Goal: Obtain resource: Download file/media

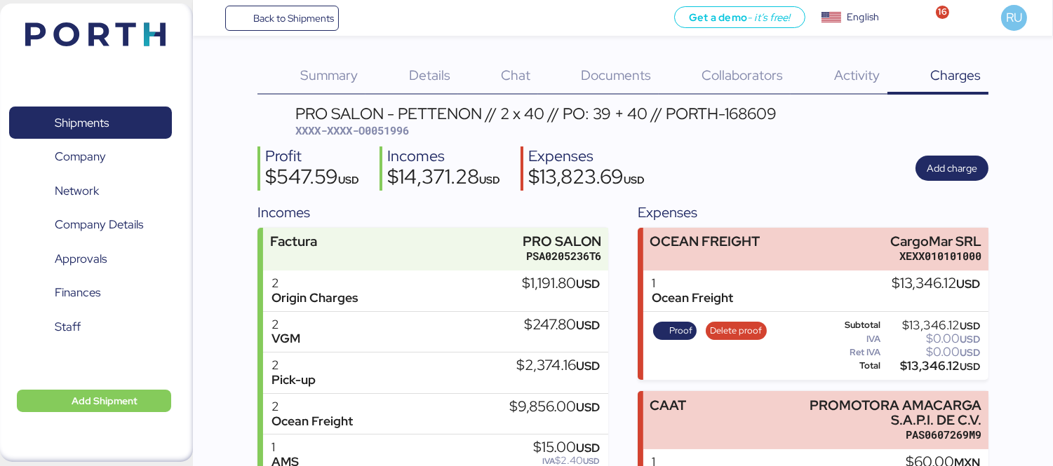
click at [106, 47] on header at bounding box center [74, 32] width 135 height 43
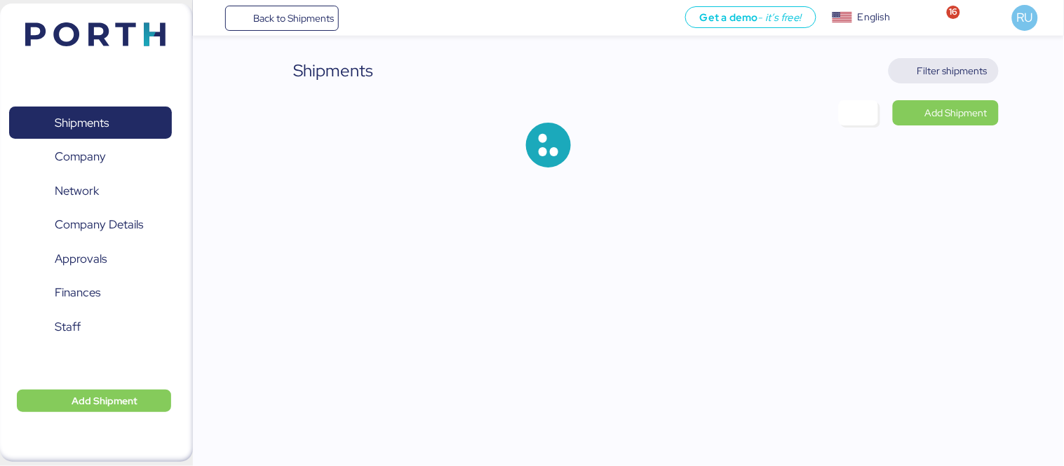
click at [930, 74] on span "Filter shipments" at bounding box center [952, 70] width 70 height 17
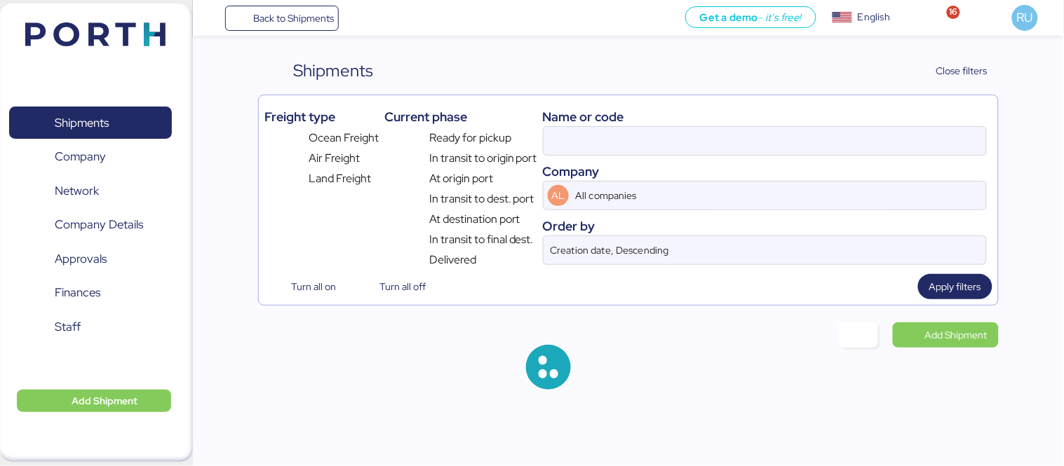
click at [788, 123] on div "Name or code" at bounding box center [765, 116] width 444 height 19
click at [795, 128] on input at bounding box center [765, 141] width 443 height 28
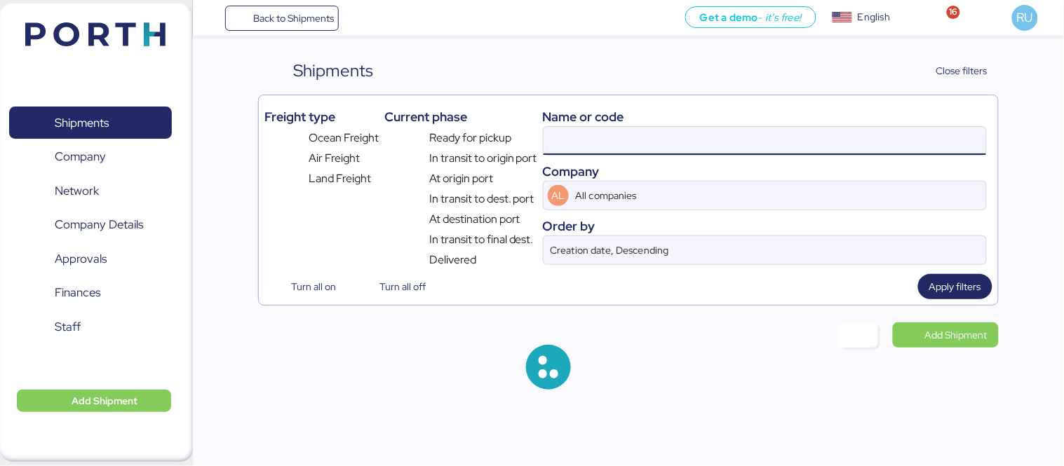
paste input "O0052060"
type input "O0052060"
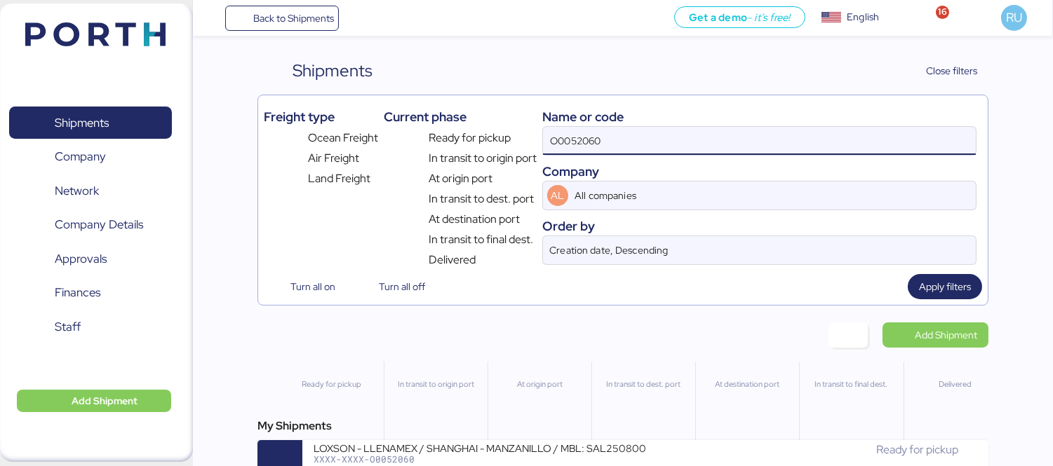
scroll to position [33, 0]
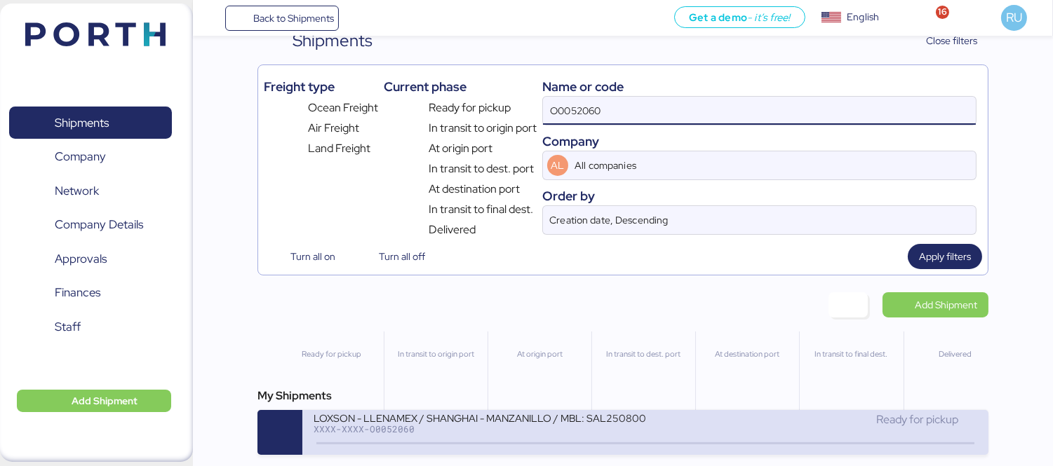
click at [638, 415] on div "LOXSON - LLENAMEX / SHANGHAI - MANZANILLO / MBL: SAL25080002 - HBL: KSSE2507103…" at bounding box center [480, 418] width 332 height 12
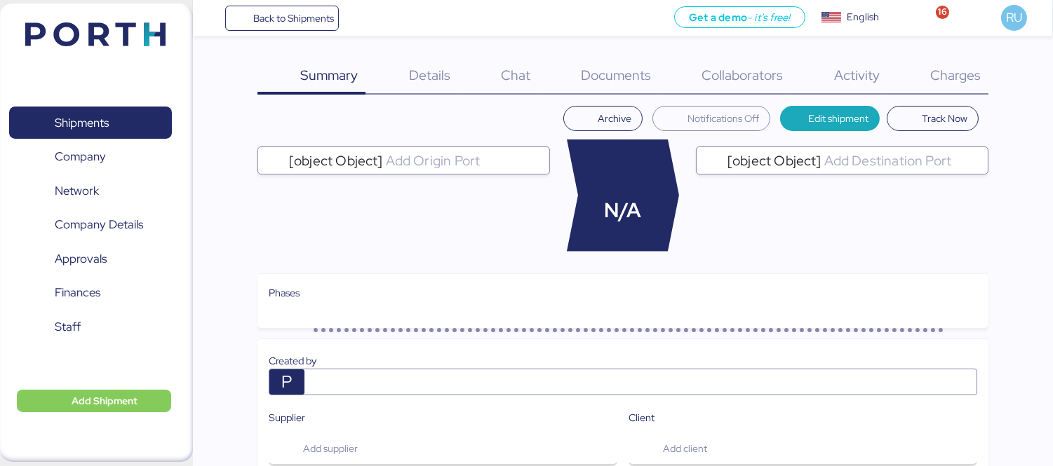
click at [621, 83] on span "Documents" at bounding box center [616, 75] width 70 height 18
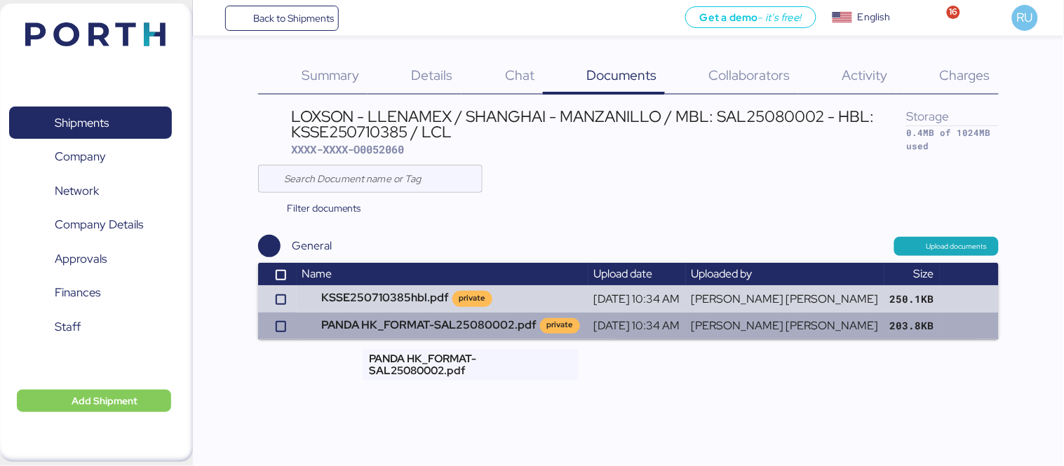
click at [452, 317] on td "PANDA HK_FORMAT-SAL25080002.pdf private" at bounding box center [443, 326] width 292 height 27
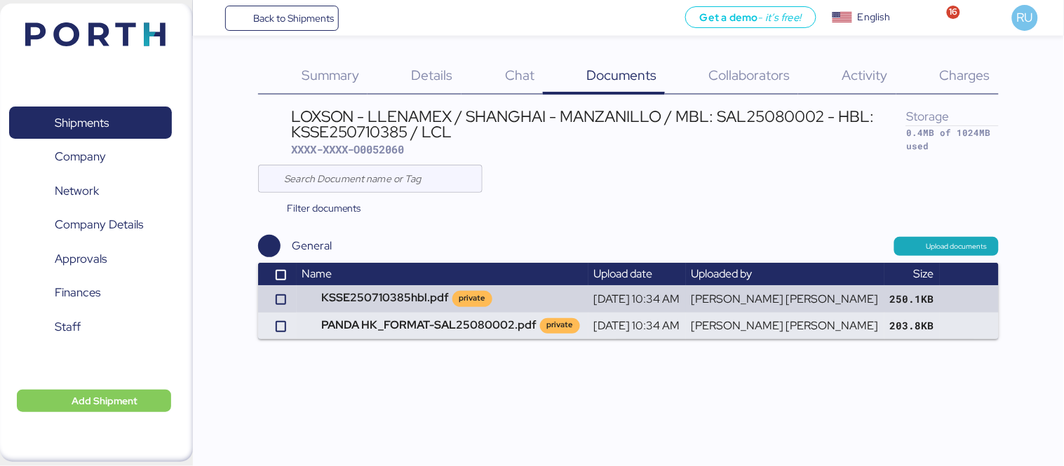
click at [72, 43] on img at bounding box center [95, 34] width 140 height 24
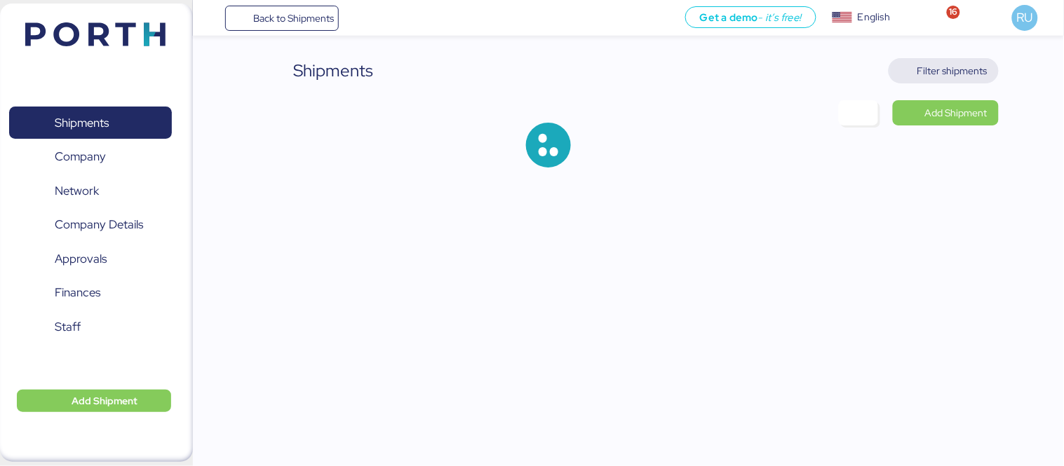
click at [950, 67] on span "Filter shipments" at bounding box center [952, 70] width 70 height 17
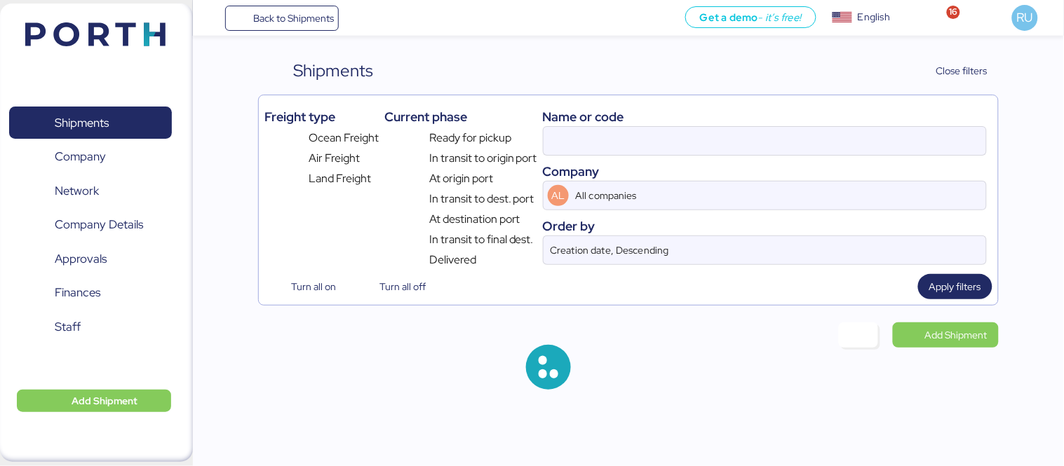
click at [680, 156] on div at bounding box center [765, 140] width 444 height 29
click at [680, 155] on input at bounding box center [765, 141] width 443 height 28
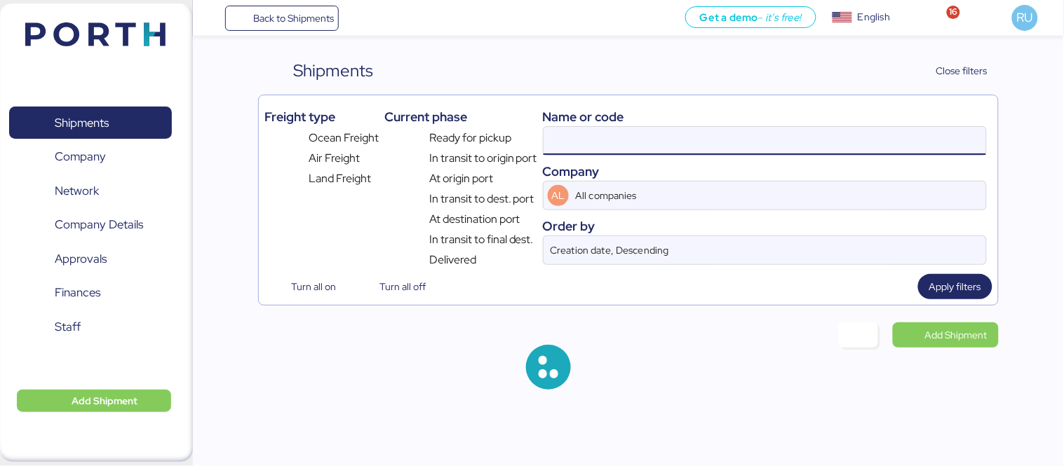
paste input "O0051994"
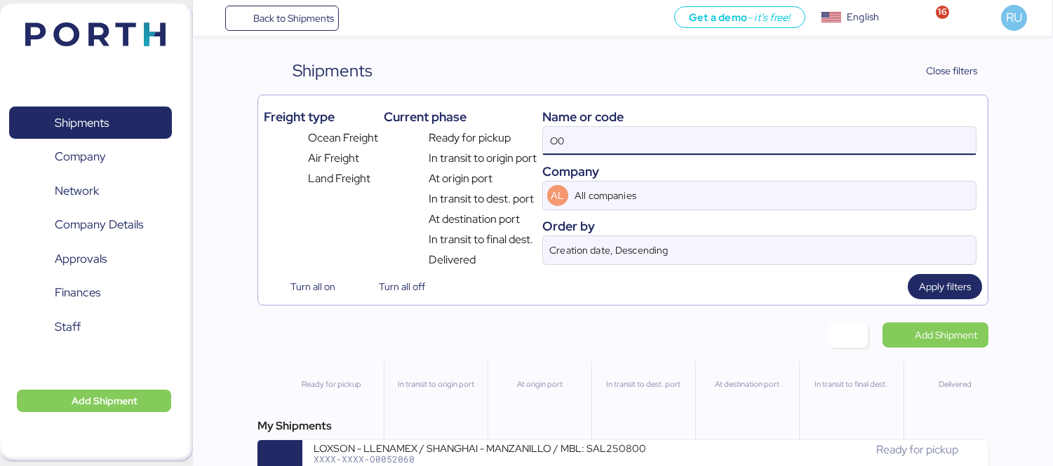
type input "O"
paste input "O0051994"
type input "O0051994"
click at [567, 435] on div "My Shipments" at bounding box center [622, 426] width 731 height 17
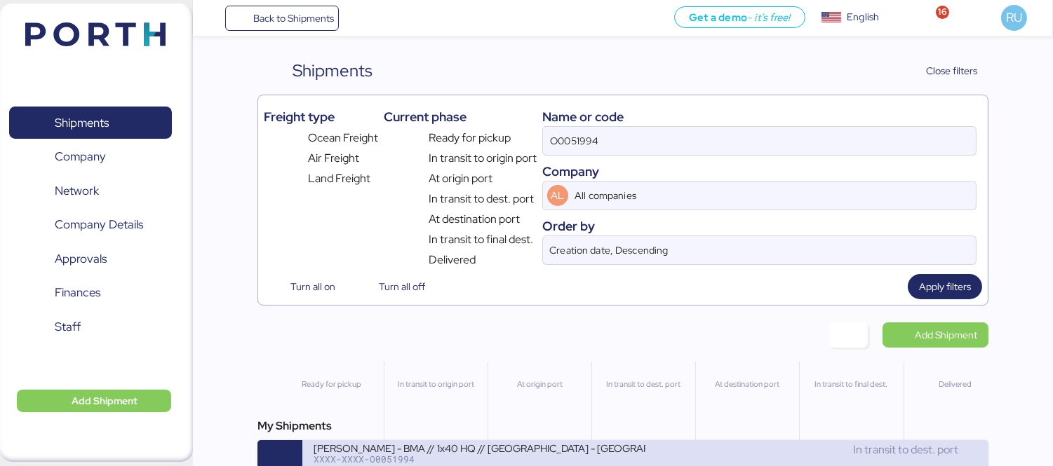
click at [572, 445] on div "[PERSON_NAME] - BMA // 1x40 HQ // [GEOGRAPHIC_DATA] - [GEOGRAPHIC_DATA] // MBL:…" at bounding box center [645, 462] width 686 height 45
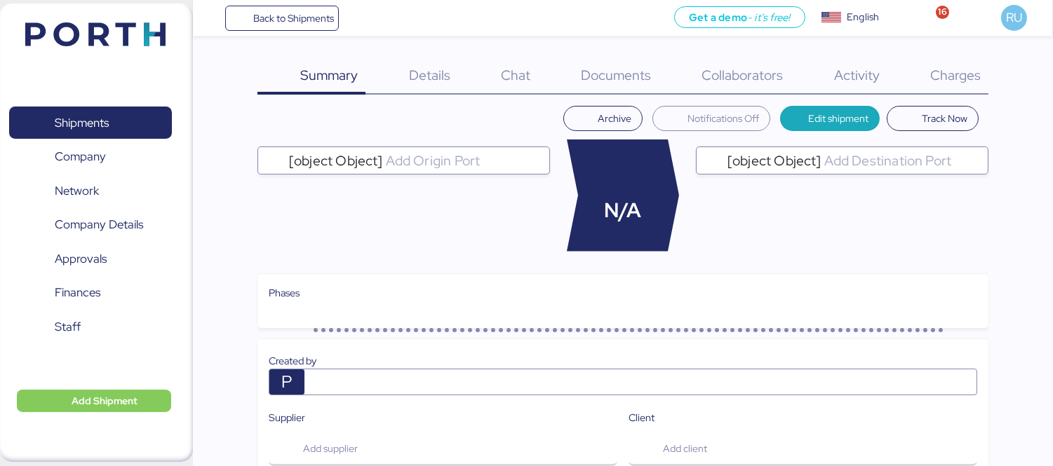
click at [896, 88] on div "Charges 0" at bounding box center [937, 76] width 101 height 36
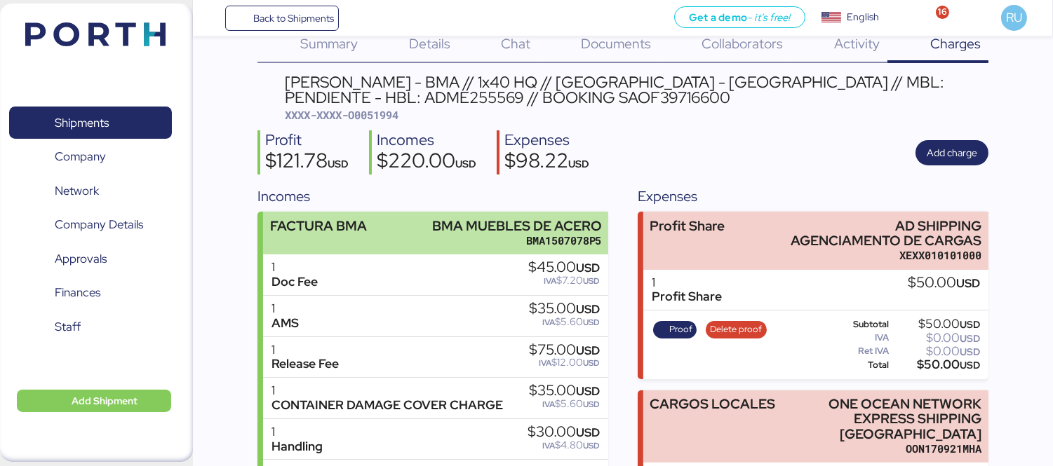
scroll to position [29, 0]
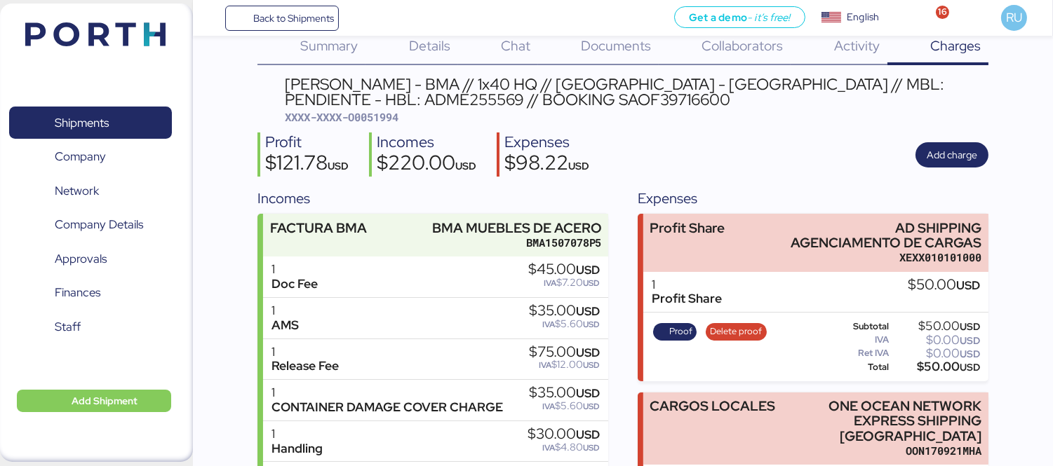
click at [397, 111] on span "XXXX-XXXX-O0051994" at bounding box center [342, 117] width 114 height 14
copy span "O0051994"
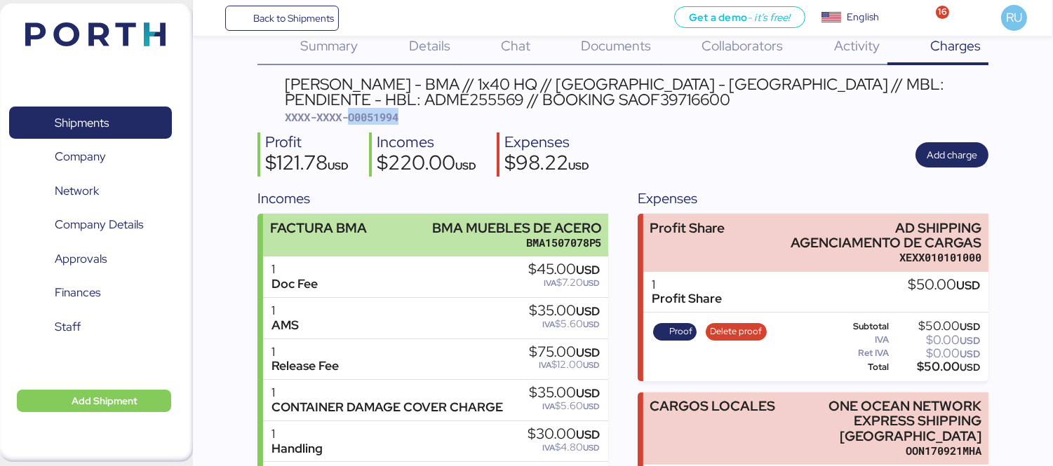
scroll to position [312, 0]
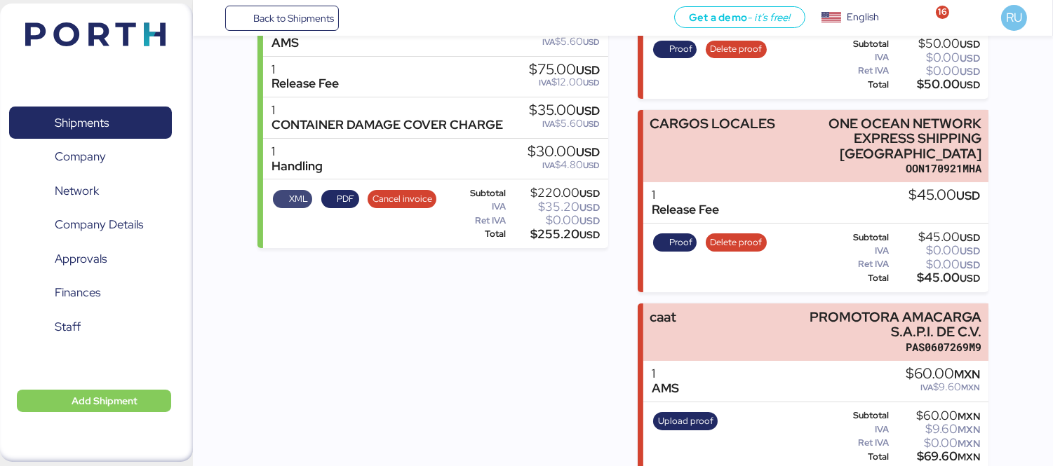
click at [289, 199] on span "XML" at bounding box center [298, 198] width 19 height 15
click at [351, 191] on span "PDF" at bounding box center [346, 198] width 18 height 15
click at [157, 11] on div "Shipments 0 Company 0 Network 0 Company Details 0 Approvals 0 Finances 0 Staff …" at bounding box center [96, 233] width 193 height 459
click at [177, 30] on div "Shipments 0 Company 0 Network 0 Company Details 0 Approvals 0 Finances 0 Staff …" at bounding box center [96, 233] width 193 height 459
click at [137, 29] on img at bounding box center [95, 34] width 140 height 24
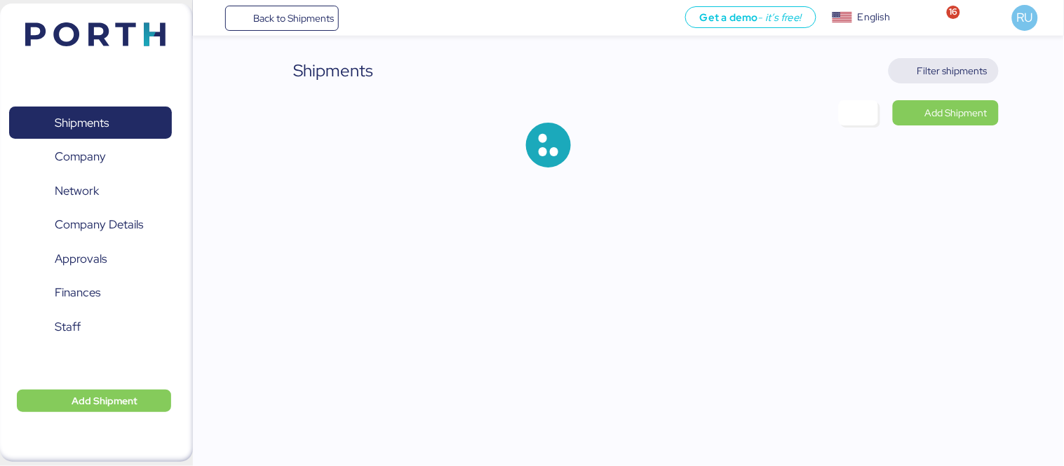
click at [962, 75] on span "Filter shipments" at bounding box center [952, 70] width 70 height 17
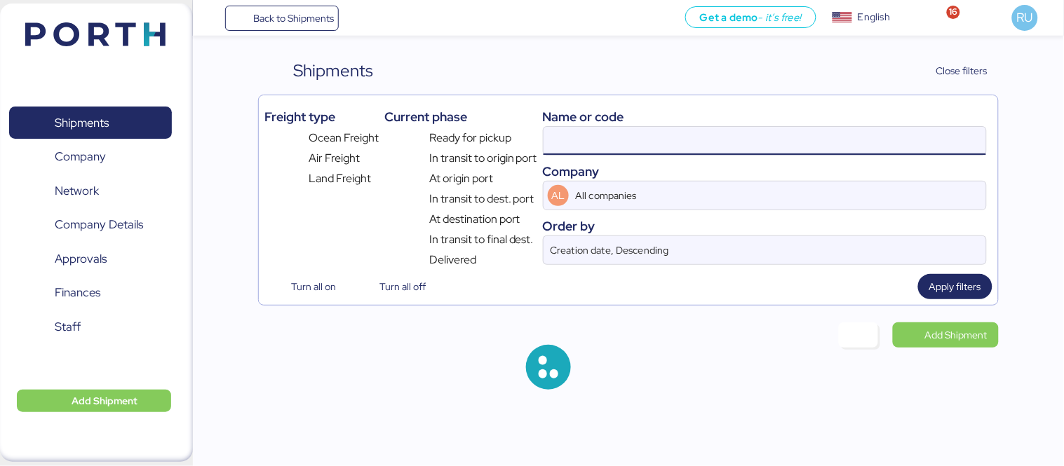
click at [790, 136] on input at bounding box center [765, 141] width 443 height 28
paste input "O0051993"
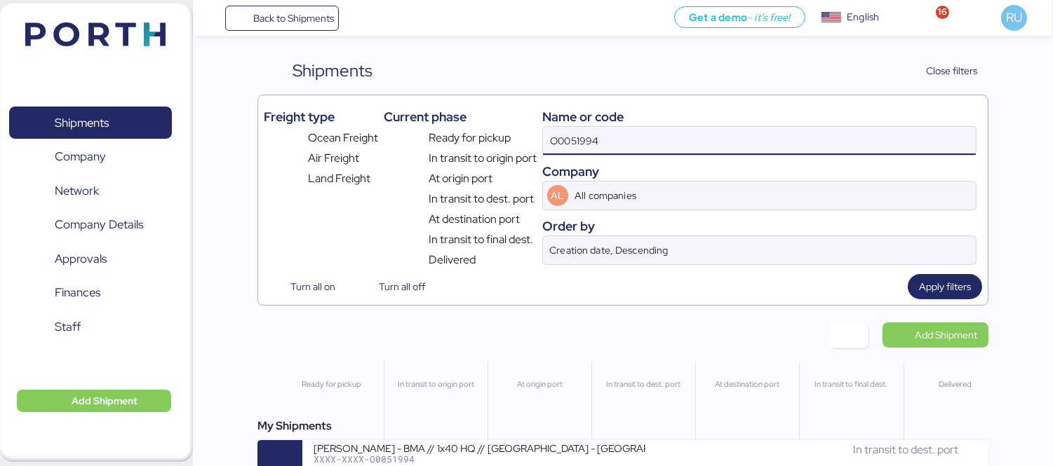
type input "O0051994"
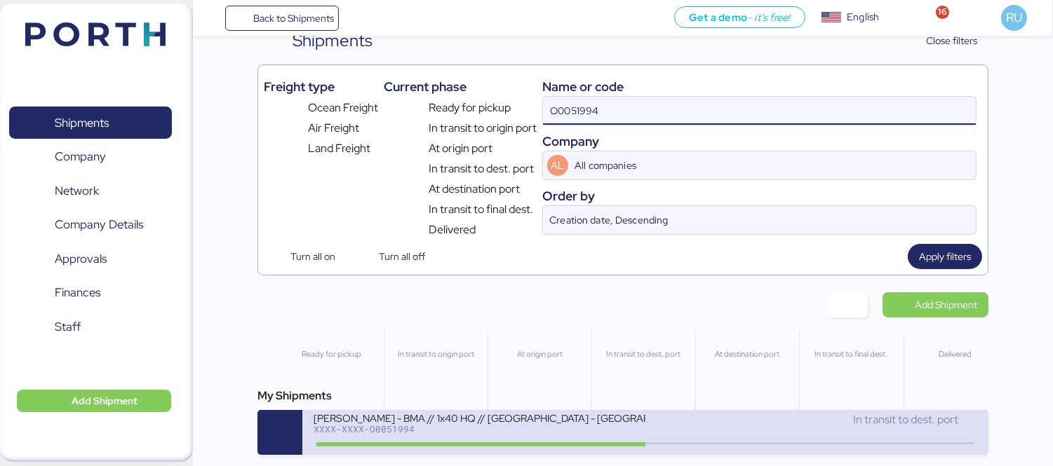
click at [586, 417] on div "[PERSON_NAME] - BMA // 1x40 HQ // [GEOGRAPHIC_DATA] - [GEOGRAPHIC_DATA] // MBL:…" at bounding box center [480, 418] width 332 height 12
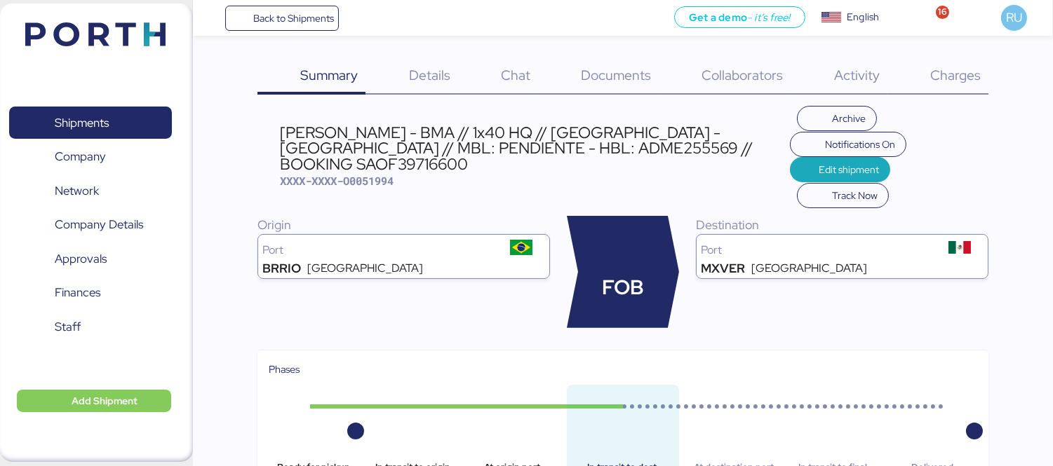
click at [934, 73] on span "Charges" at bounding box center [955, 75] width 50 height 18
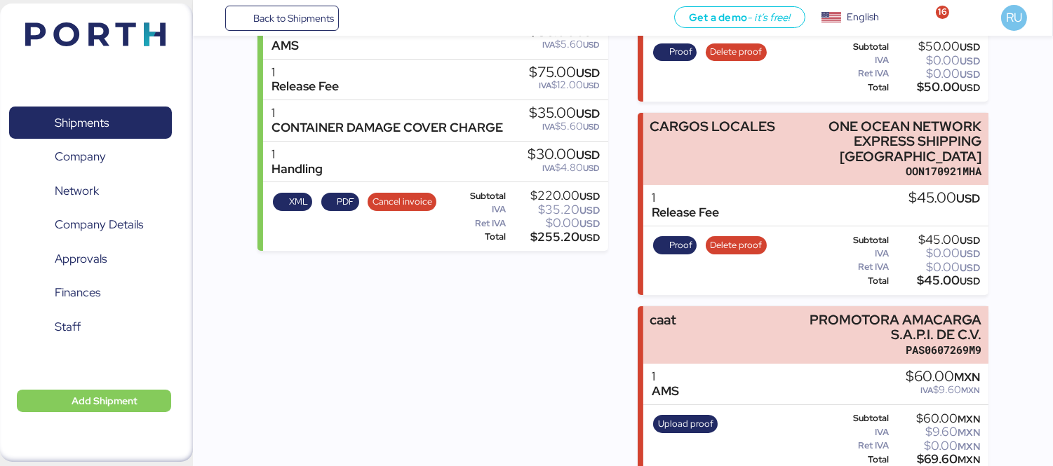
scroll to position [312, 0]
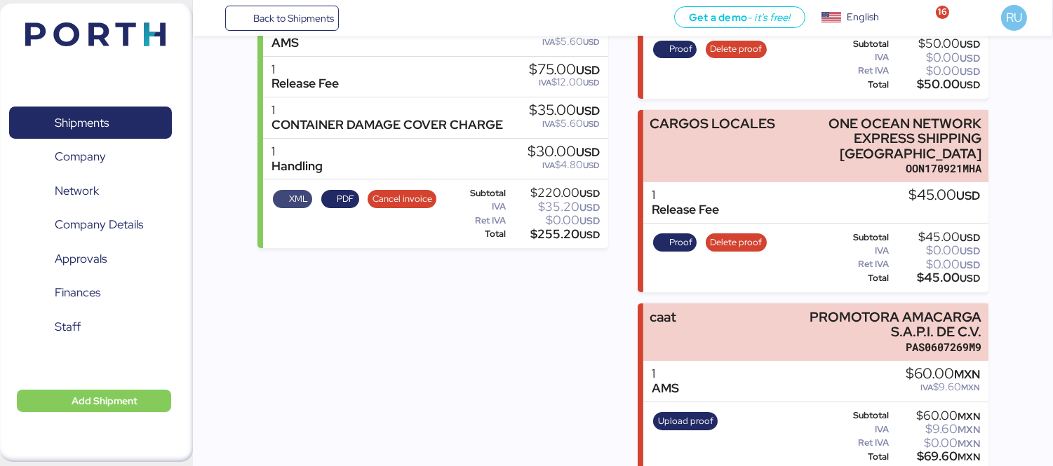
click at [295, 198] on span "XML" at bounding box center [298, 198] width 19 height 15
click at [338, 194] on span "PDF" at bounding box center [346, 198] width 18 height 15
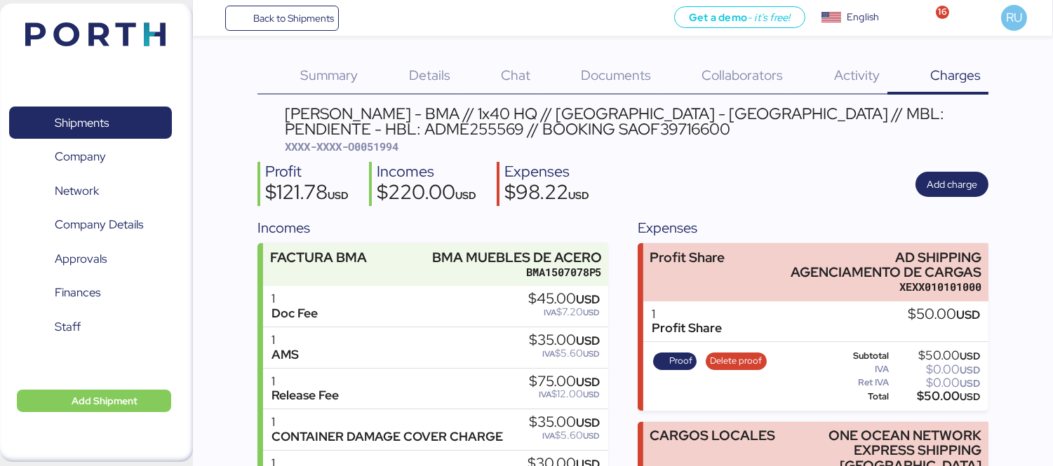
click at [150, 44] on img at bounding box center [95, 34] width 140 height 24
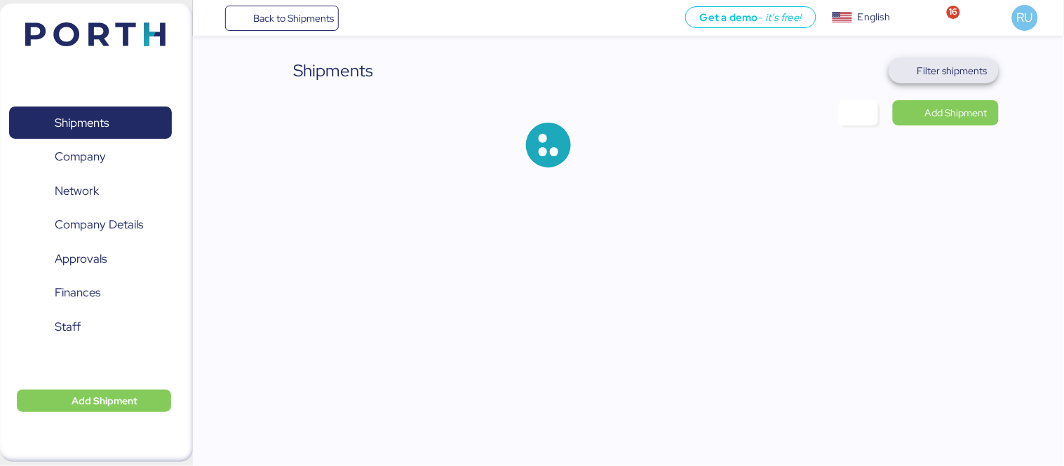
click at [949, 68] on span "Filter shipments" at bounding box center [952, 70] width 70 height 17
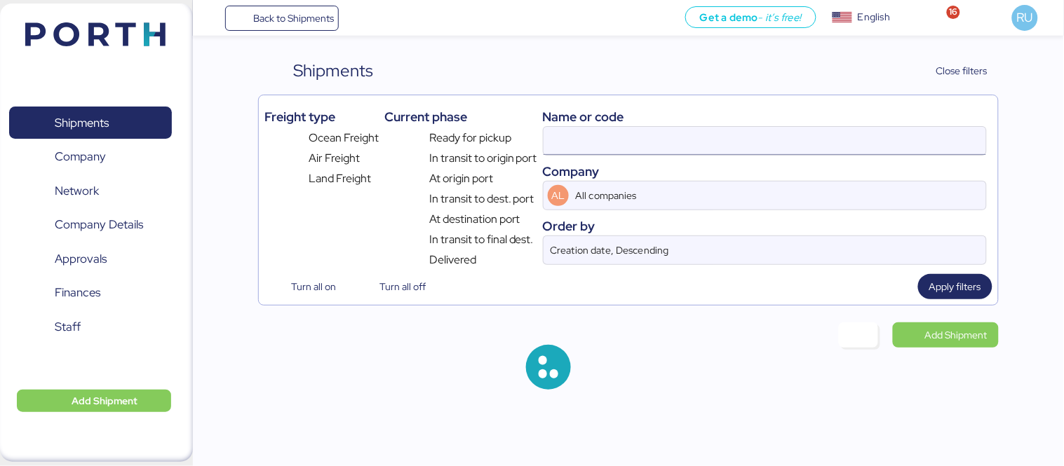
click at [748, 128] on input at bounding box center [765, 141] width 443 height 28
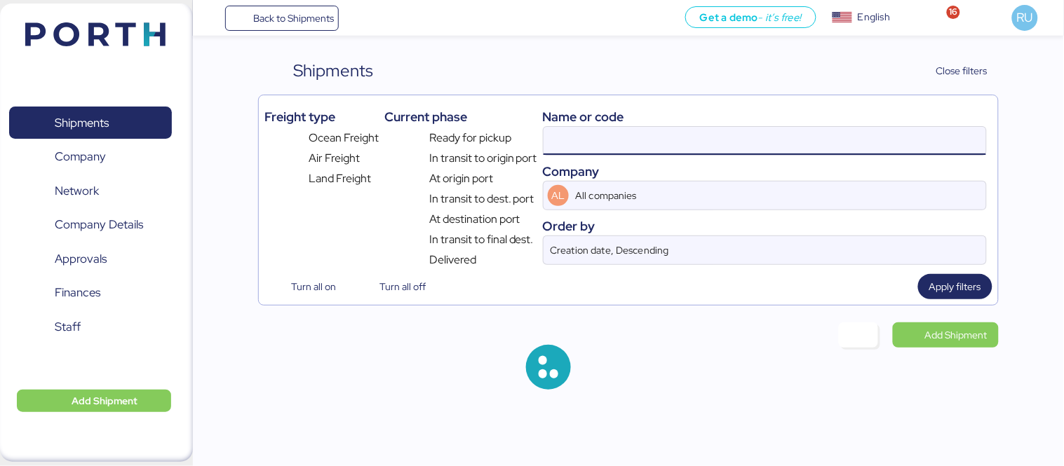
paste input "O0051993"
type input "O0051993"
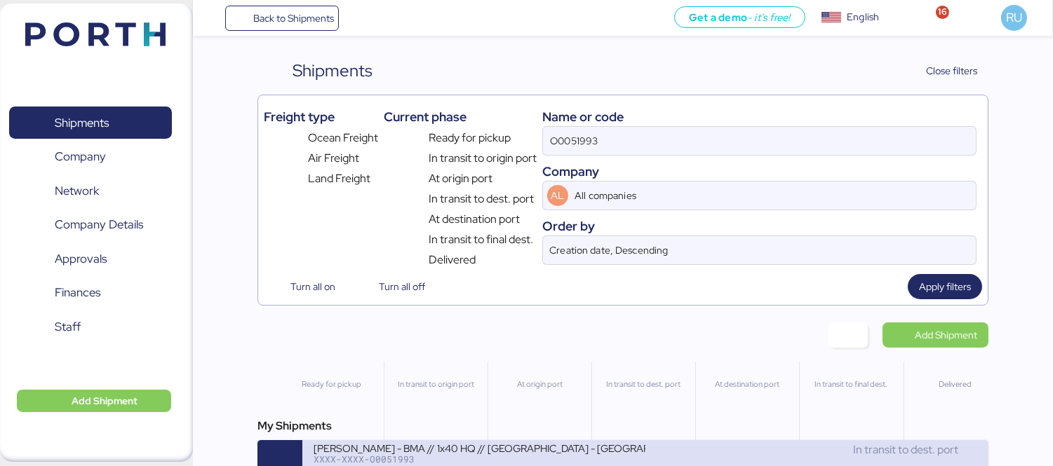
click at [509, 445] on div "[PERSON_NAME] - BMA // 1x40 HQ // [GEOGRAPHIC_DATA] - [GEOGRAPHIC_DATA] // MBL:…" at bounding box center [645, 462] width 686 height 45
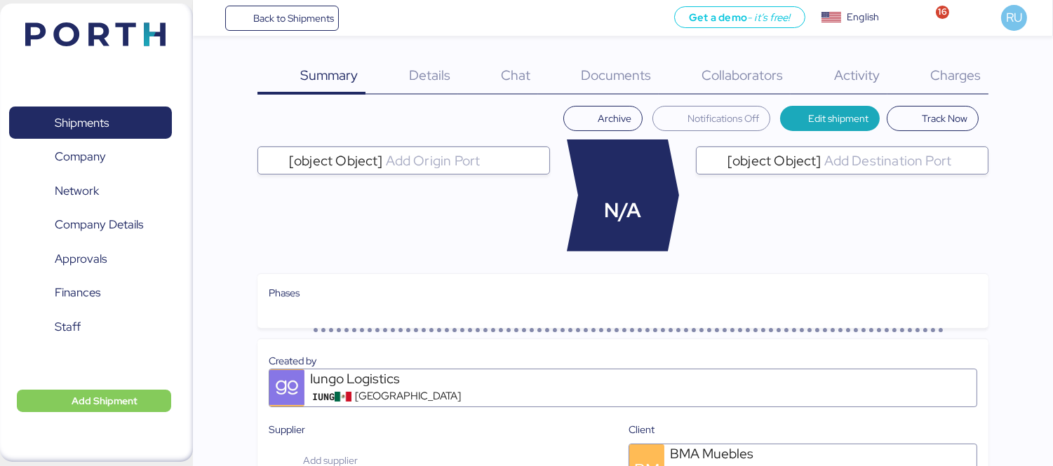
click at [952, 87] on div "Charges 0" at bounding box center [937, 76] width 101 height 36
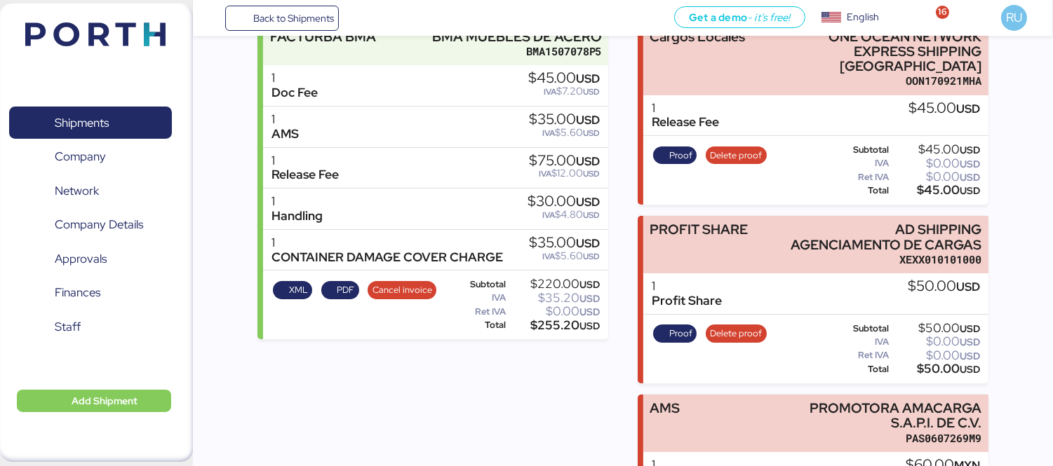
scroll to position [231, 0]
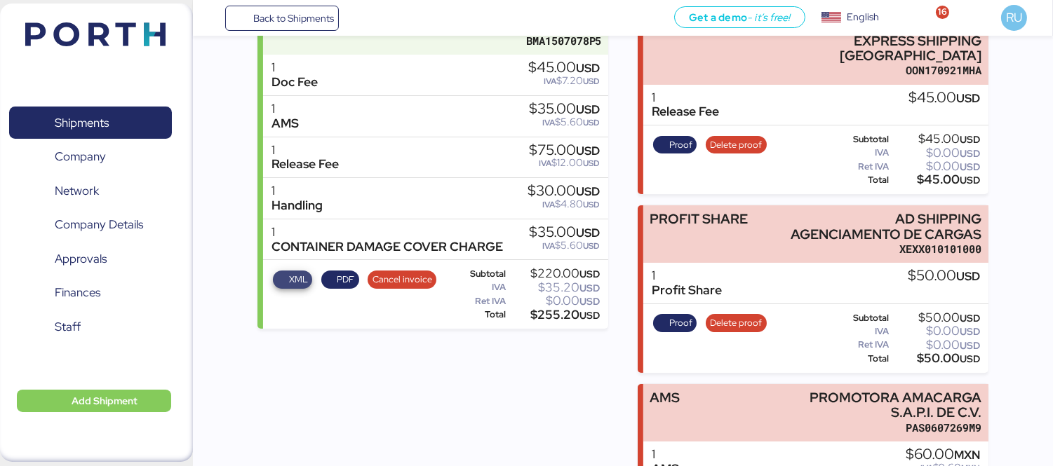
click at [306, 271] on span "XML" at bounding box center [292, 280] width 39 height 18
click at [342, 277] on span "PDF" at bounding box center [346, 279] width 18 height 15
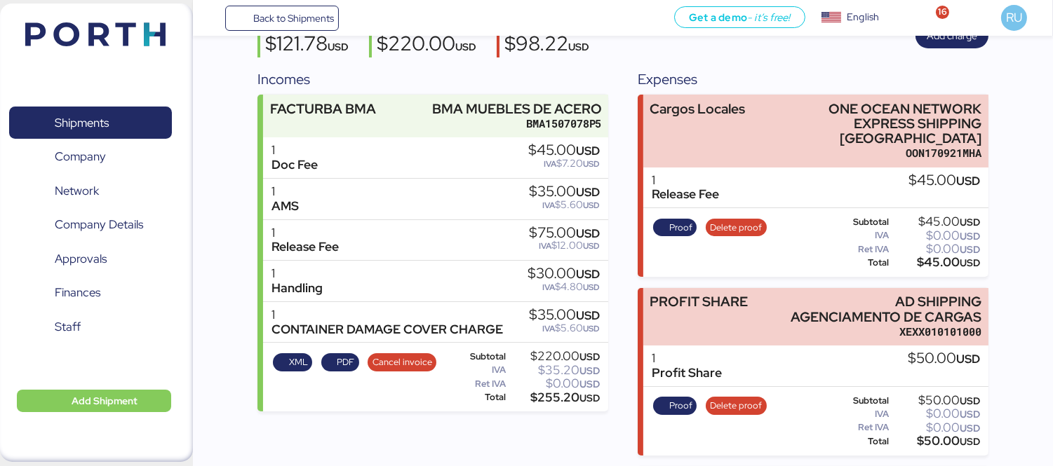
scroll to position [156, 0]
